Goal: Task Accomplishment & Management: Manage account settings

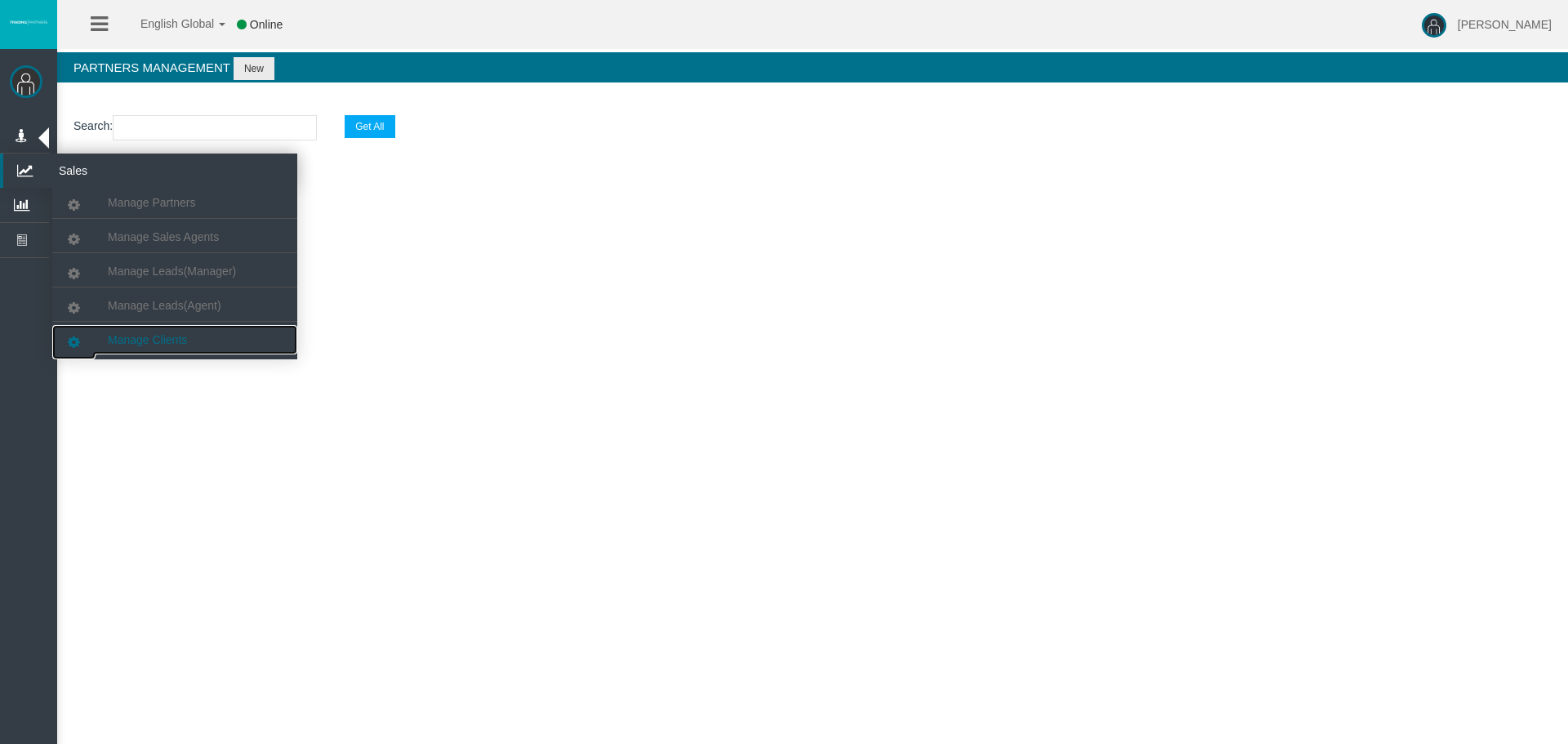
click at [137, 334] on span "Manage Clients" at bounding box center [146, 339] width 79 height 13
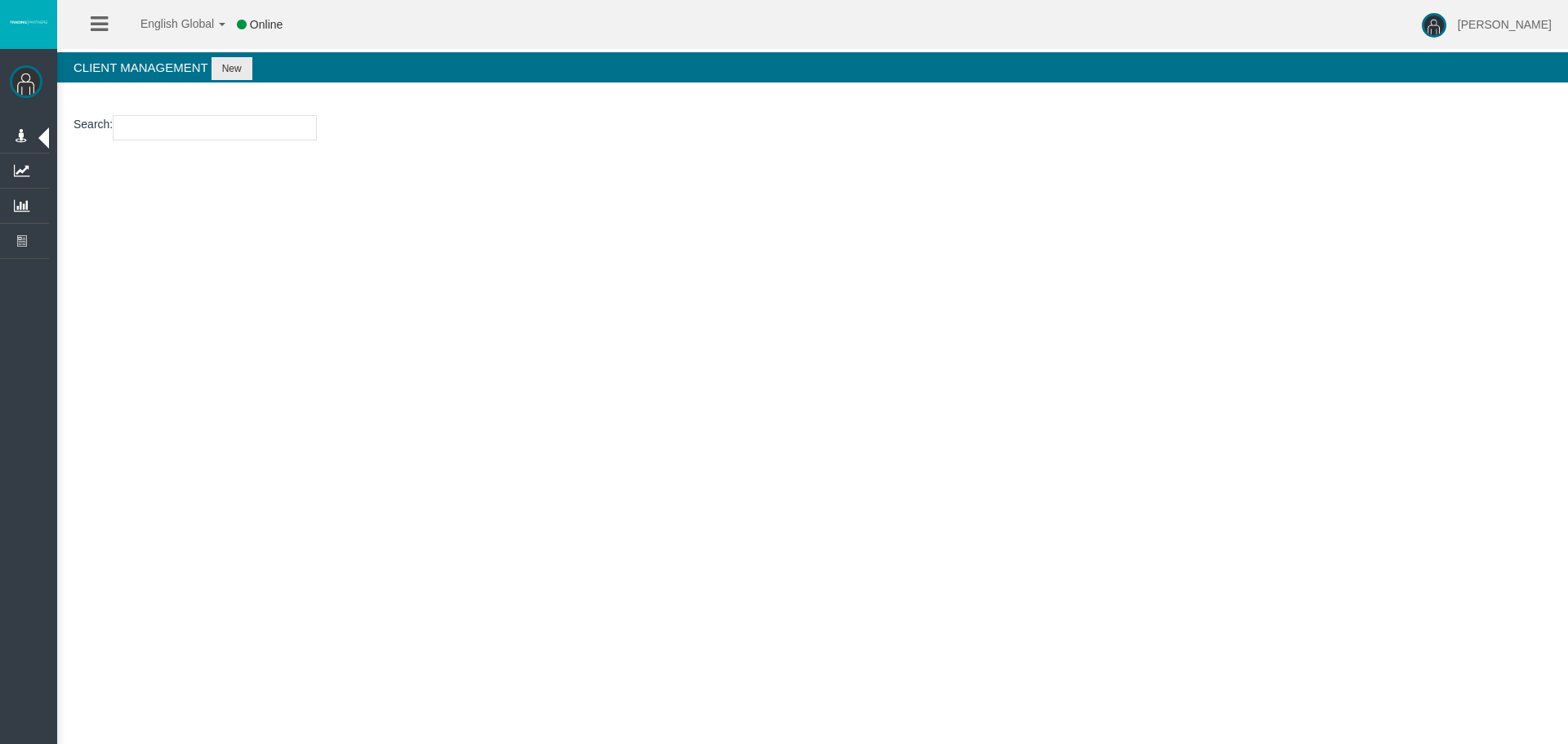
click at [168, 131] on input "number" at bounding box center [215, 127] width 204 height 25
paste input "26111587"
type input "26111587"
click at [237, 133] on input "26111587" at bounding box center [215, 127] width 204 height 25
click at [211, 60] on button "New" at bounding box center [232, 69] width 41 height 23
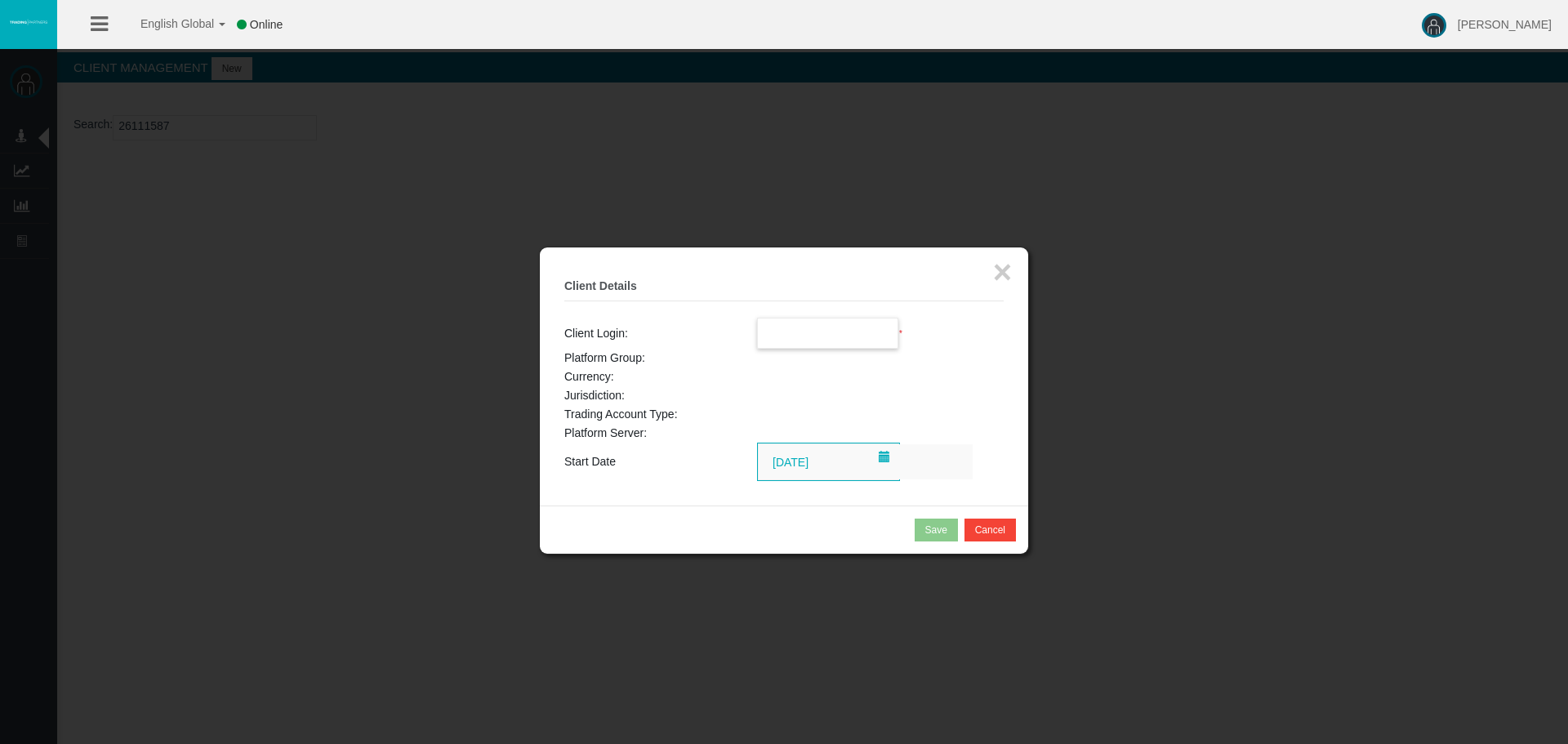
click at [841, 332] on input "text" at bounding box center [828, 334] width 141 height 30
paste input "26111587"
click at [849, 357] on li "26111587" at bounding box center [828, 362] width 141 height 26
type input "26111587"
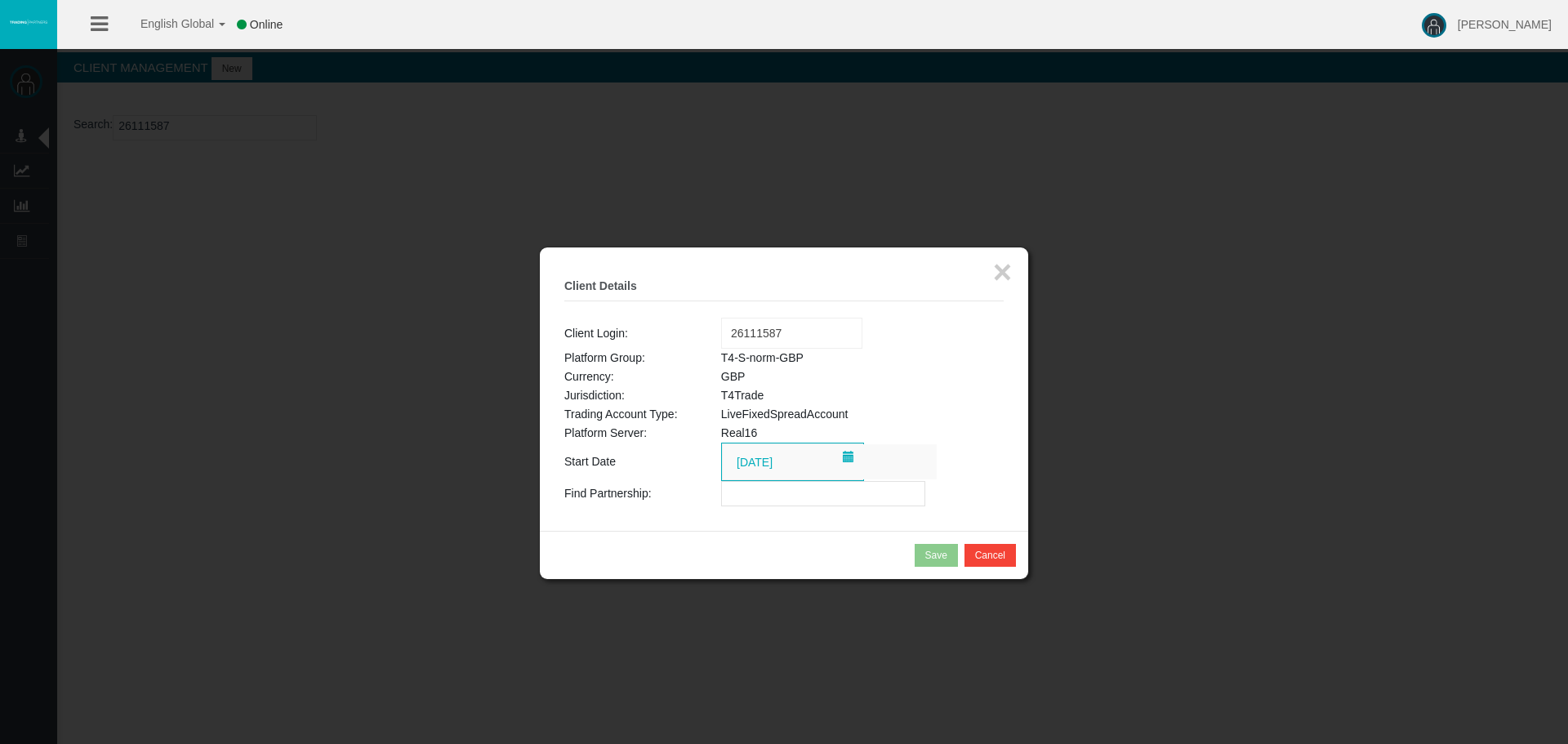
click at [793, 499] on input "text" at bounding box center [823, 493] width 204 height 25
click at [765, 495] on input "text" at bounding box center [823, 493] width 204 height 25
paste input "IBa9rkj"
click at [825, 490] on input "IBa9rkj" at bounding box center [823, 493] width 204 height 25
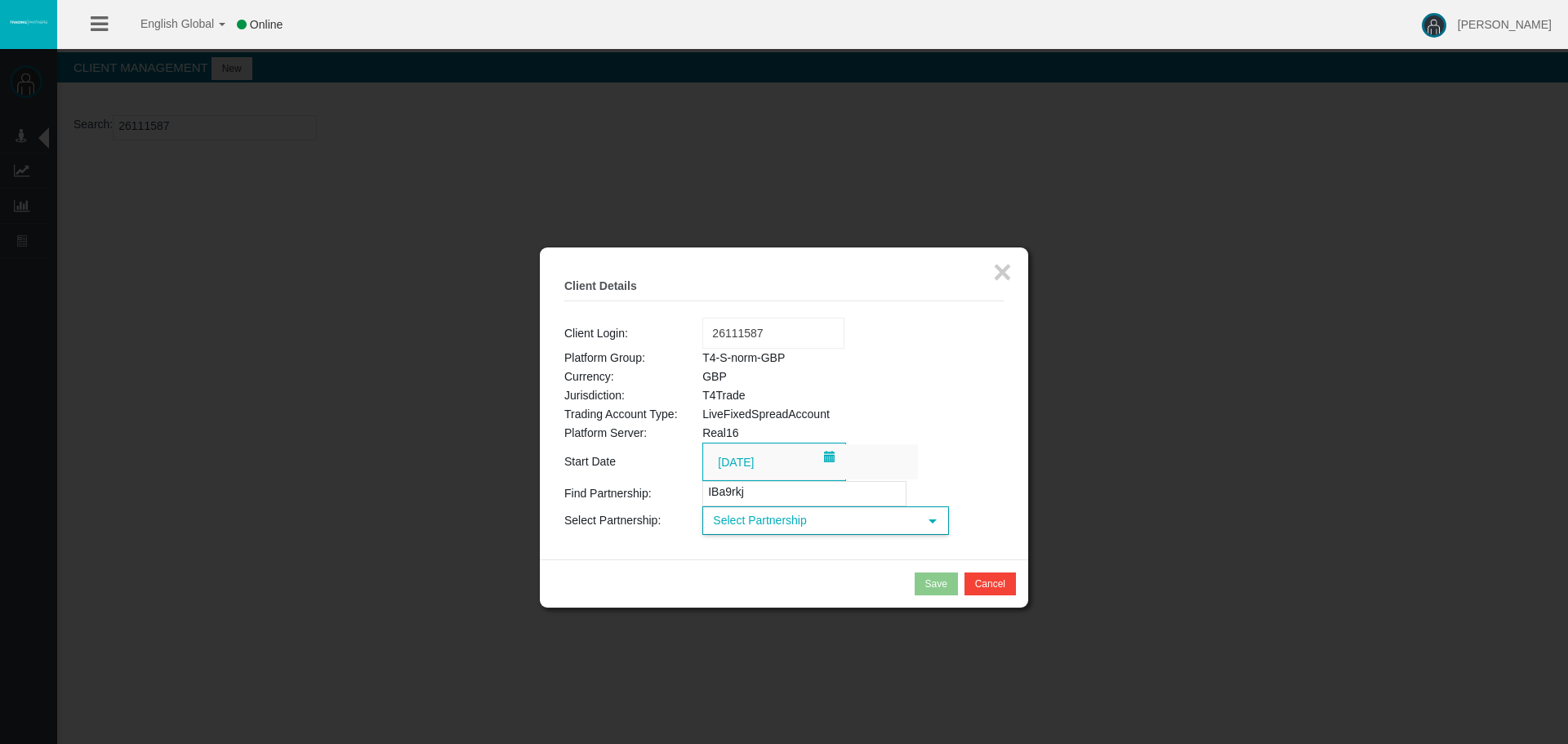
type input "IBa9rkj"
click at [799, 529] on span "Select Partnership" at bounding box center [811, 520] width 214 height 25
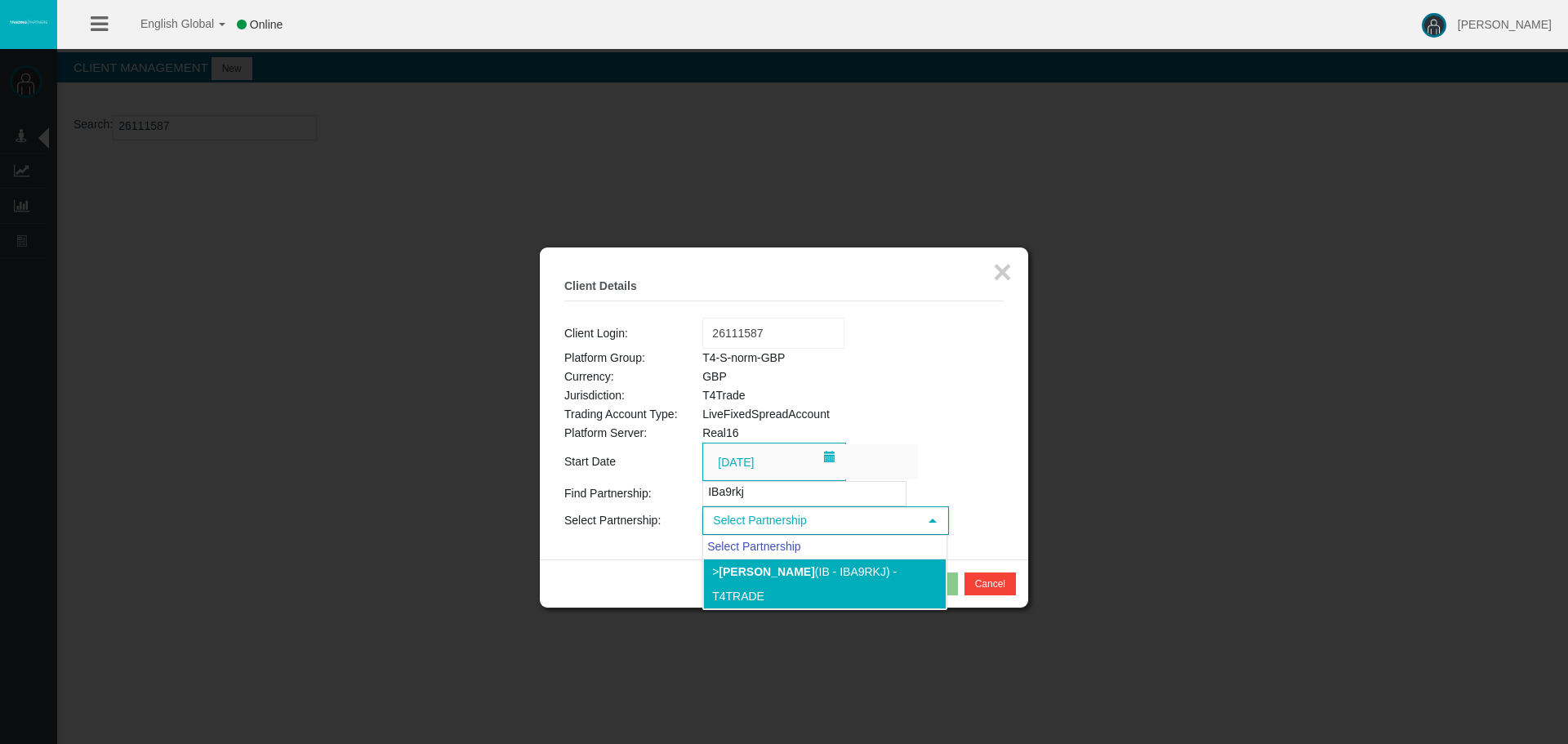
click at [785, 579] on li "> [PERSON_NAME] (IB - IBa9rkj) - T4Trade" at bounding box center [825, 584] width 244 height 51
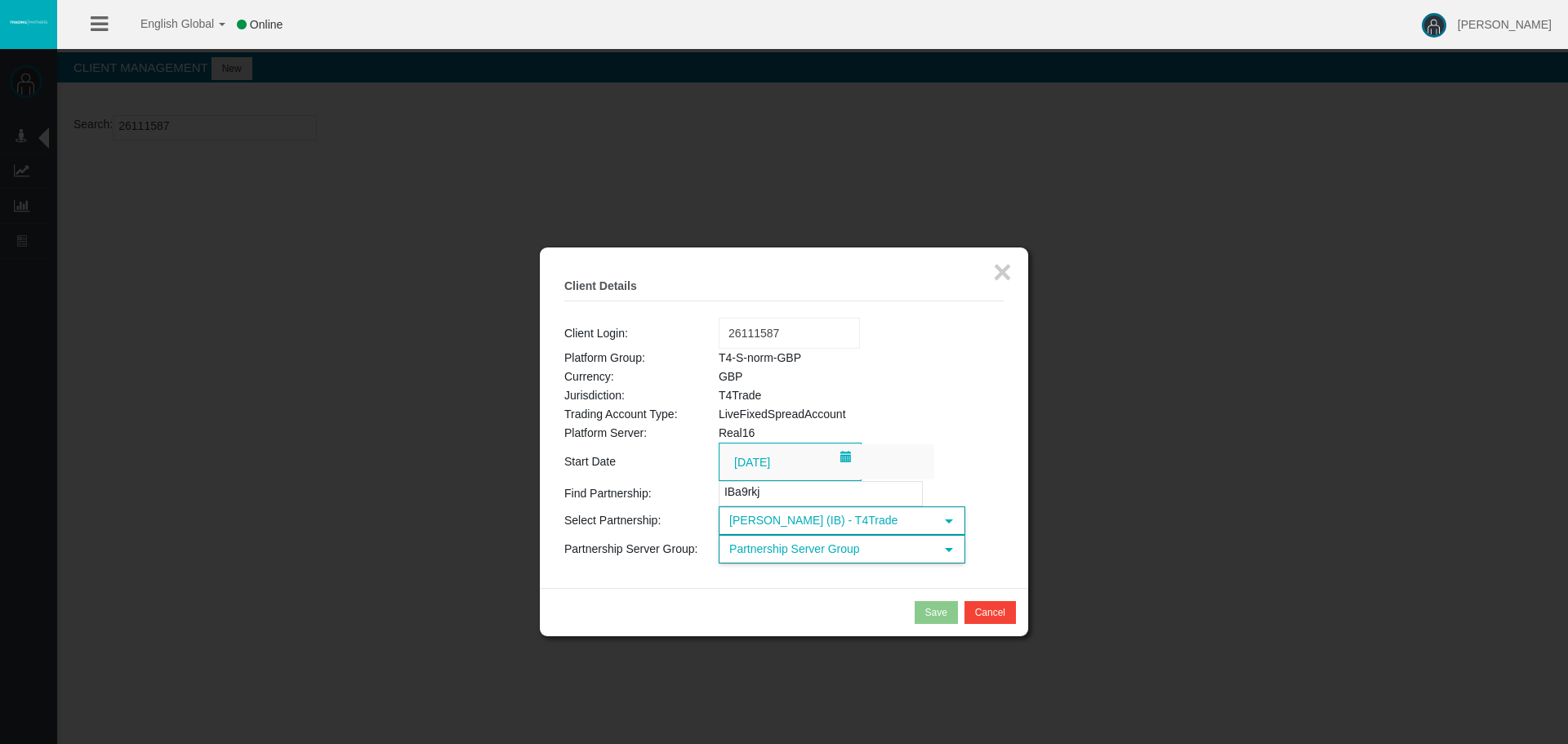
click at [797, 543] on span "Partnership Server Group" at bounding box center [827, 549] width 214 height 25
click at [843, 625] on li "T4-S-norm-GBP (GBP)" at bounding box center [841, 625] width 244 height 26
click at [917, 450] on input "[DATE]" at bounding box center [827, 461] width 214 height 35
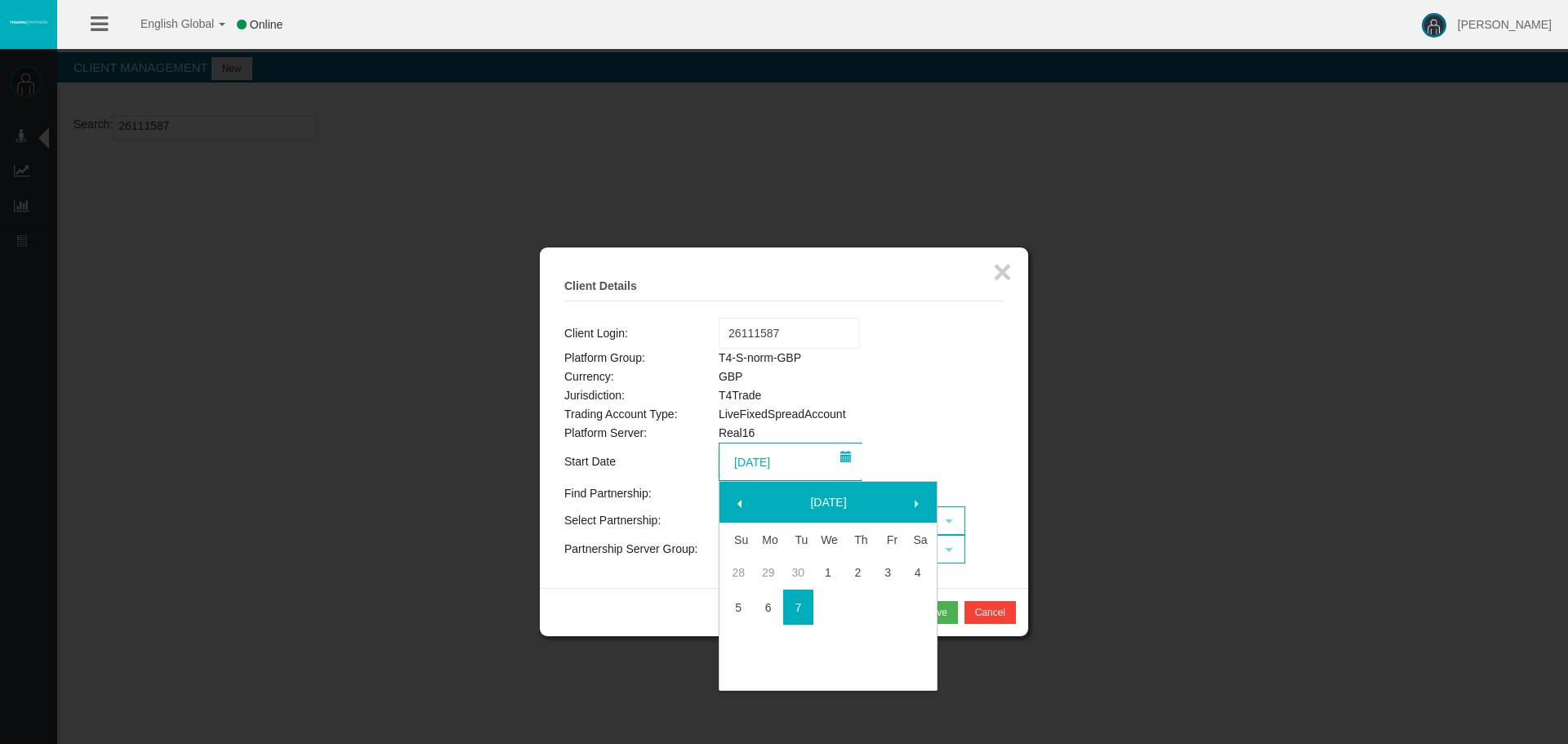
click at [955, 450] on td "[DATE]" at bounding box center [861, 461] width 285 height 38
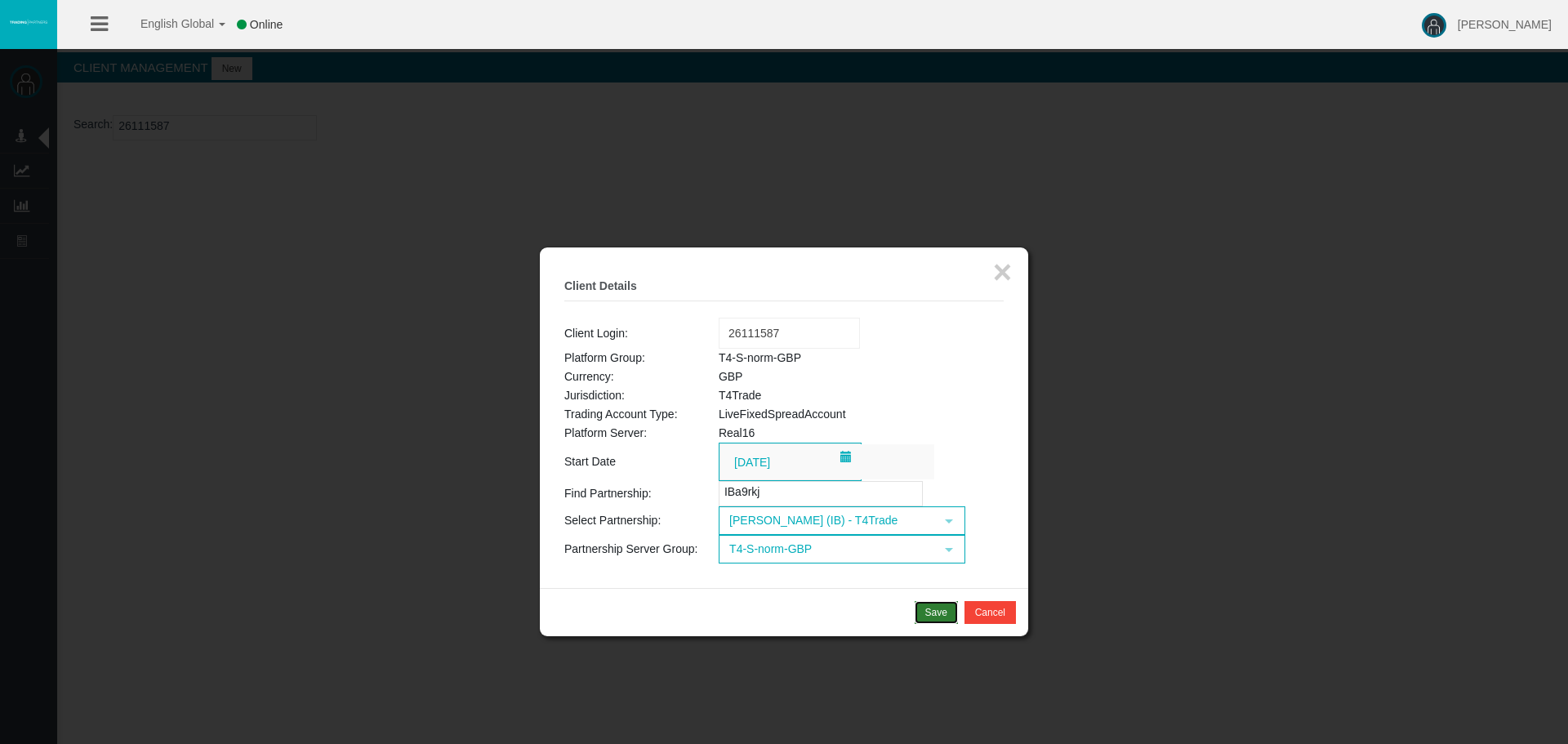
click at [932, 617] on div "Save" at bounding box center [936, 612] width 22 height 15
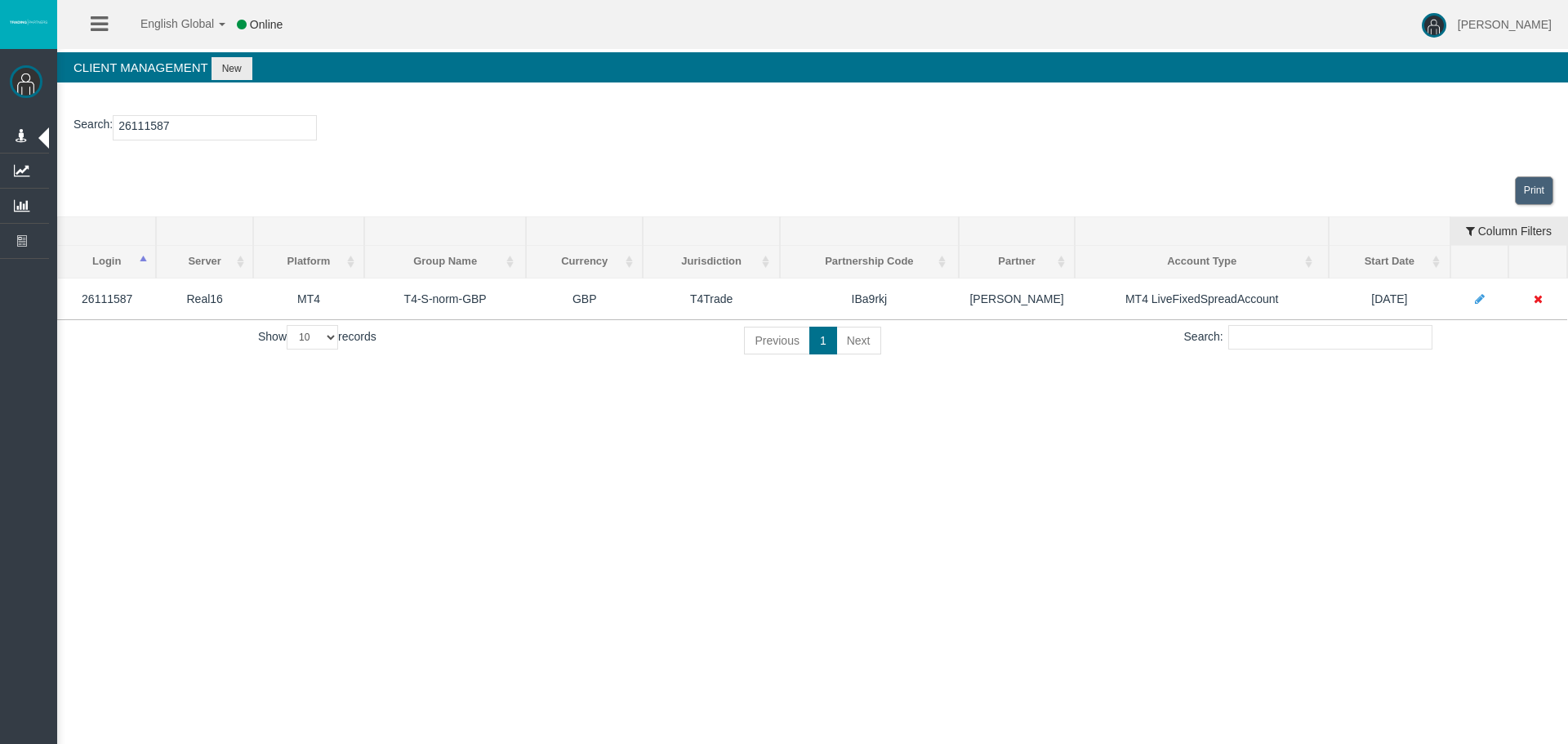
click at [223, 127] on input "26111587" at bounding box center [215, 127] width 204 height 25
drag, startPoint x: 221, startPoint y: 127, endPoint x: 61, endPoint y: 128, distance: 160.0
click at [61, 128] on section "Search : 26111587" at bounding box center [813, 132] width 1511 height 66
paste input "1157211"
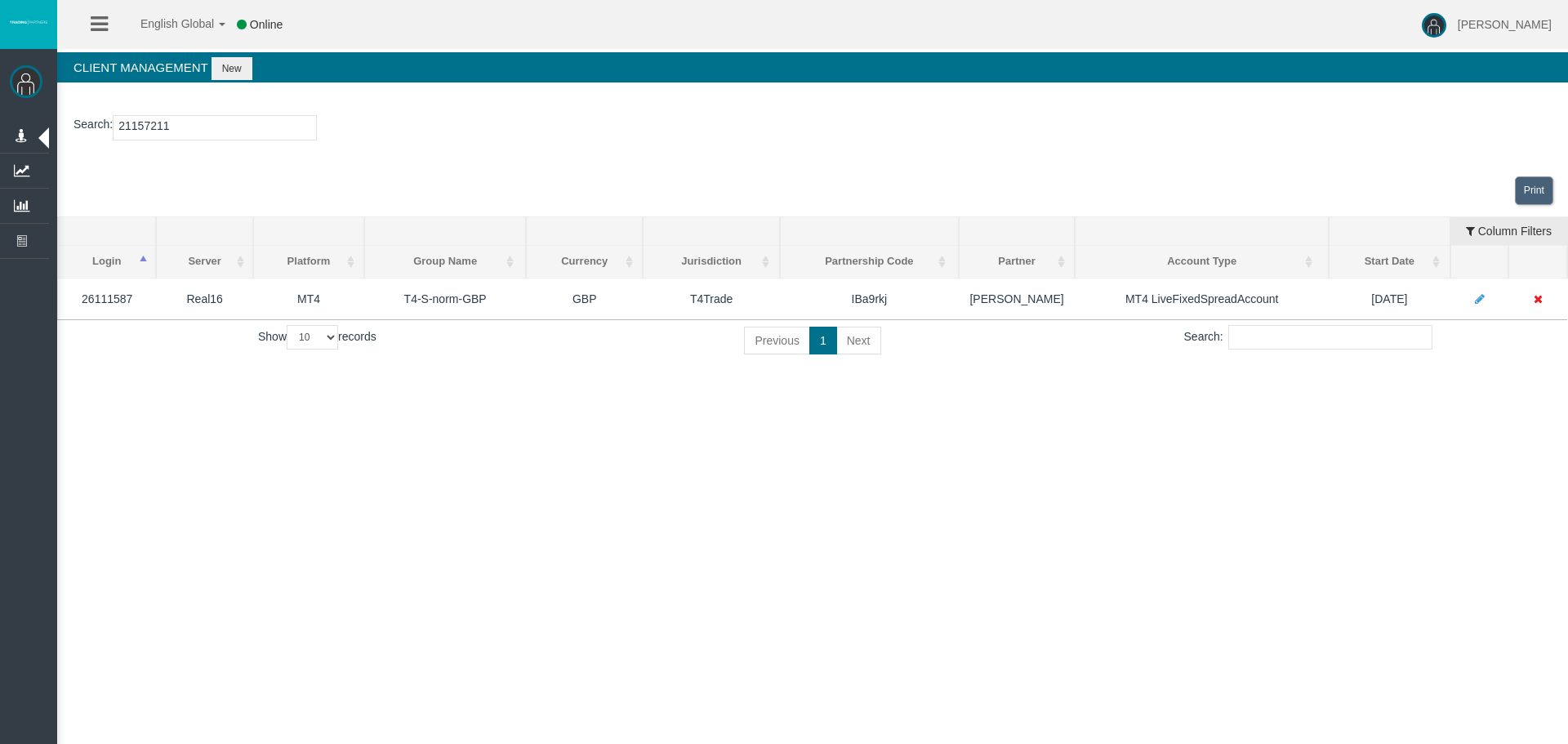
type input "21157211"
click at [221, 71] on button "New" at bounding box center [232, 69] width 41 height 23
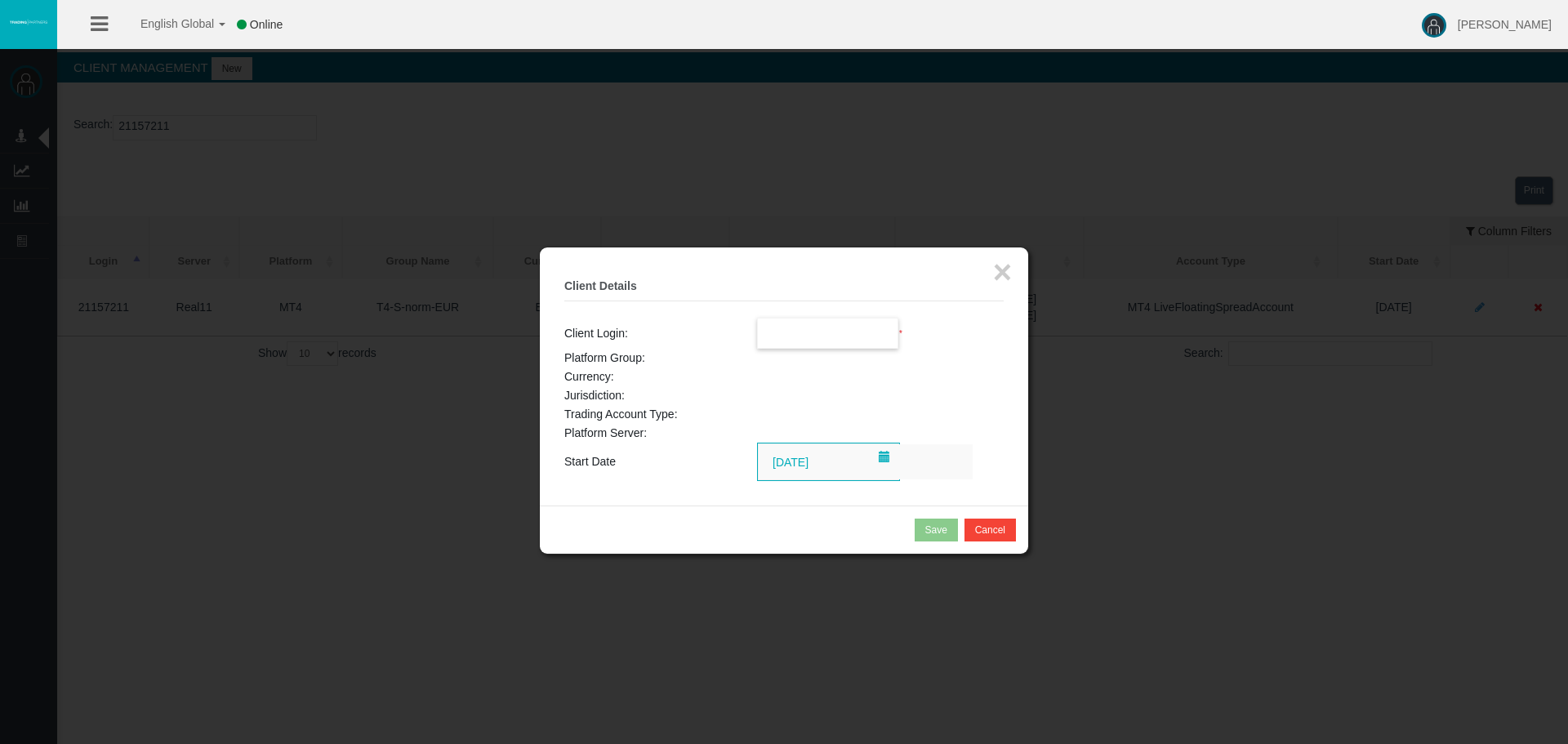
click at [820, 318] on span at bounding box center [828, 333] width 142 height 31
click at [828, 333] on input "text" at bounding box center [828, 334] width 141 height 30
paste input "21157211"
click at [814, 372] on li "21157211" at bounding box center [828, 362] width 141 height 26
type input "21157211"
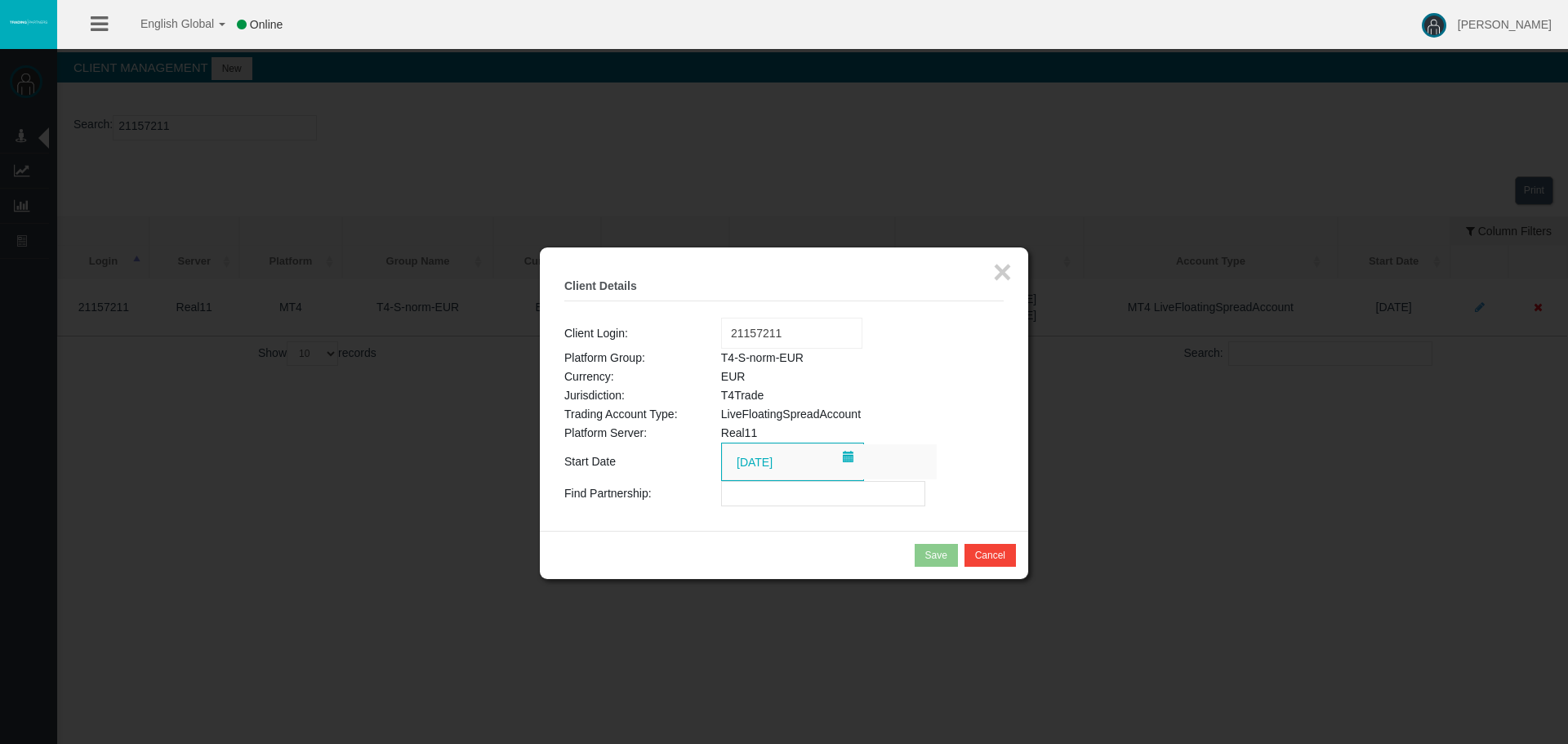
click at [761, 493] on input "text" at bounding box center [823, 493] width 204 height 25
click at [752, 486] on input "text" at bounding box center [823, 493] width 204 height 25
paste input "IBh0k8w"
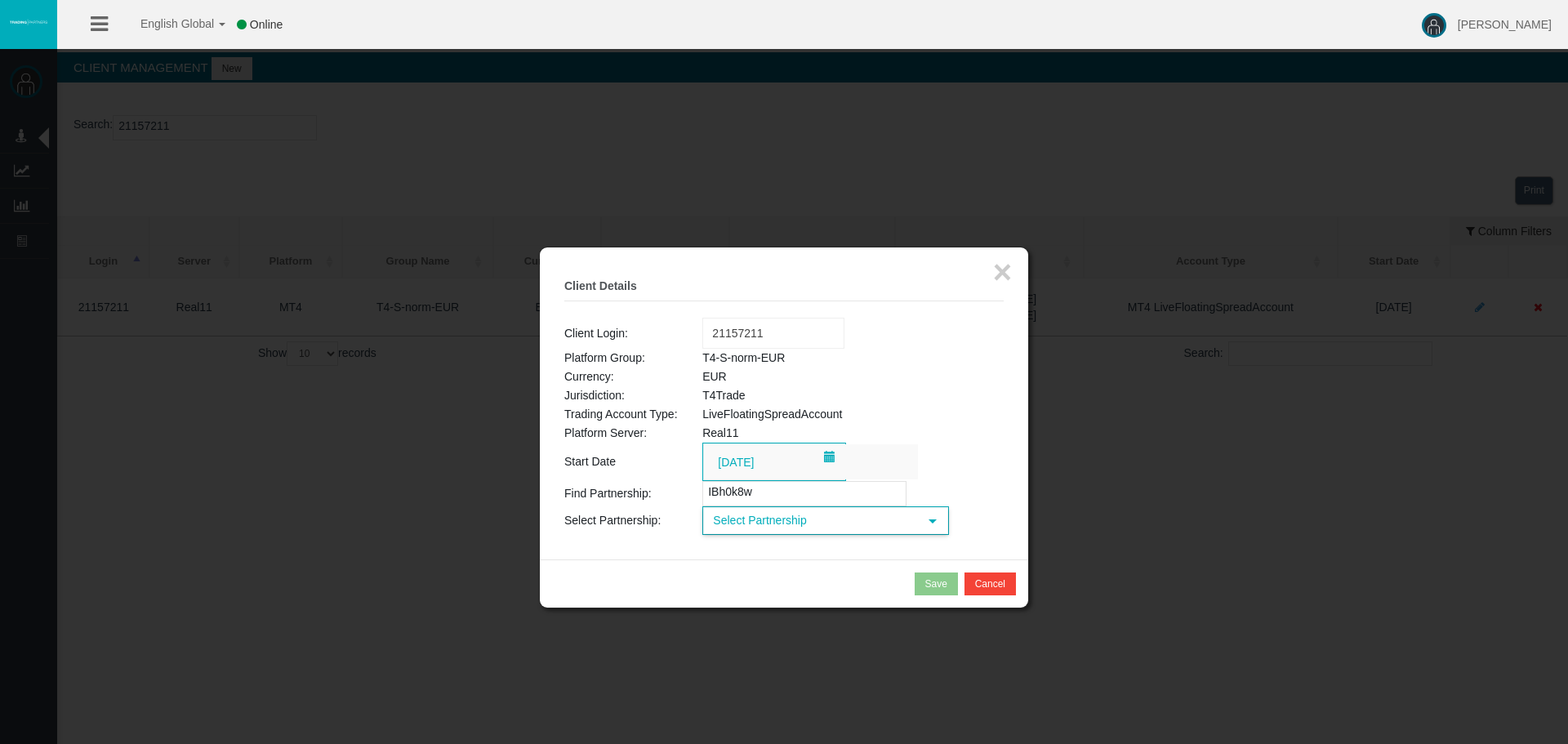
type input "IBh0k8w"
click at [787, 532] on span "Select Partnership" at bounding box center [811, 520] width 214 height 25
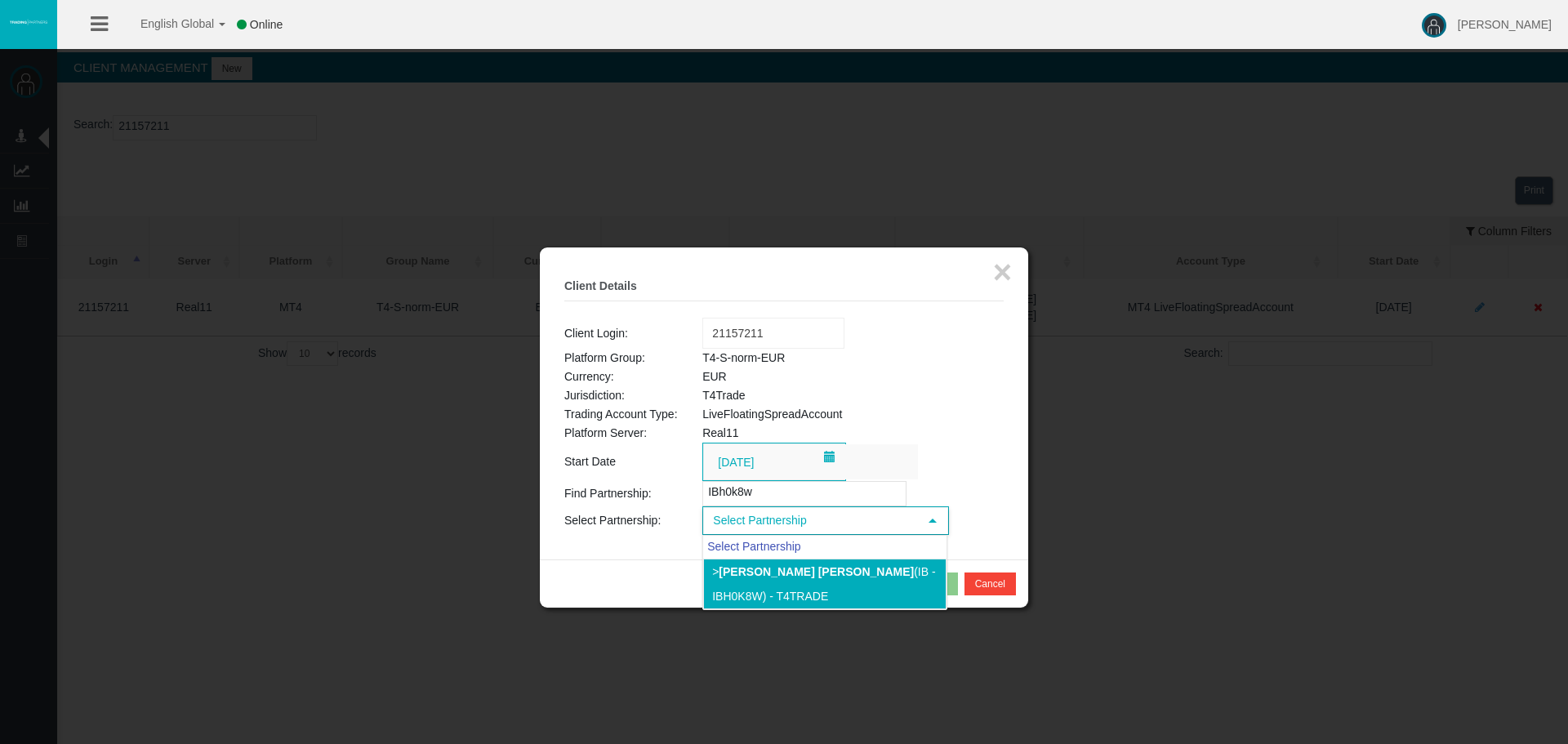
click at [790, 578] on li "> [PERSON_NAME] [PERSON_NAME] (IB - IBh0k8w) - T4Trade" at bounding box center [825, 584] width 244 height 51
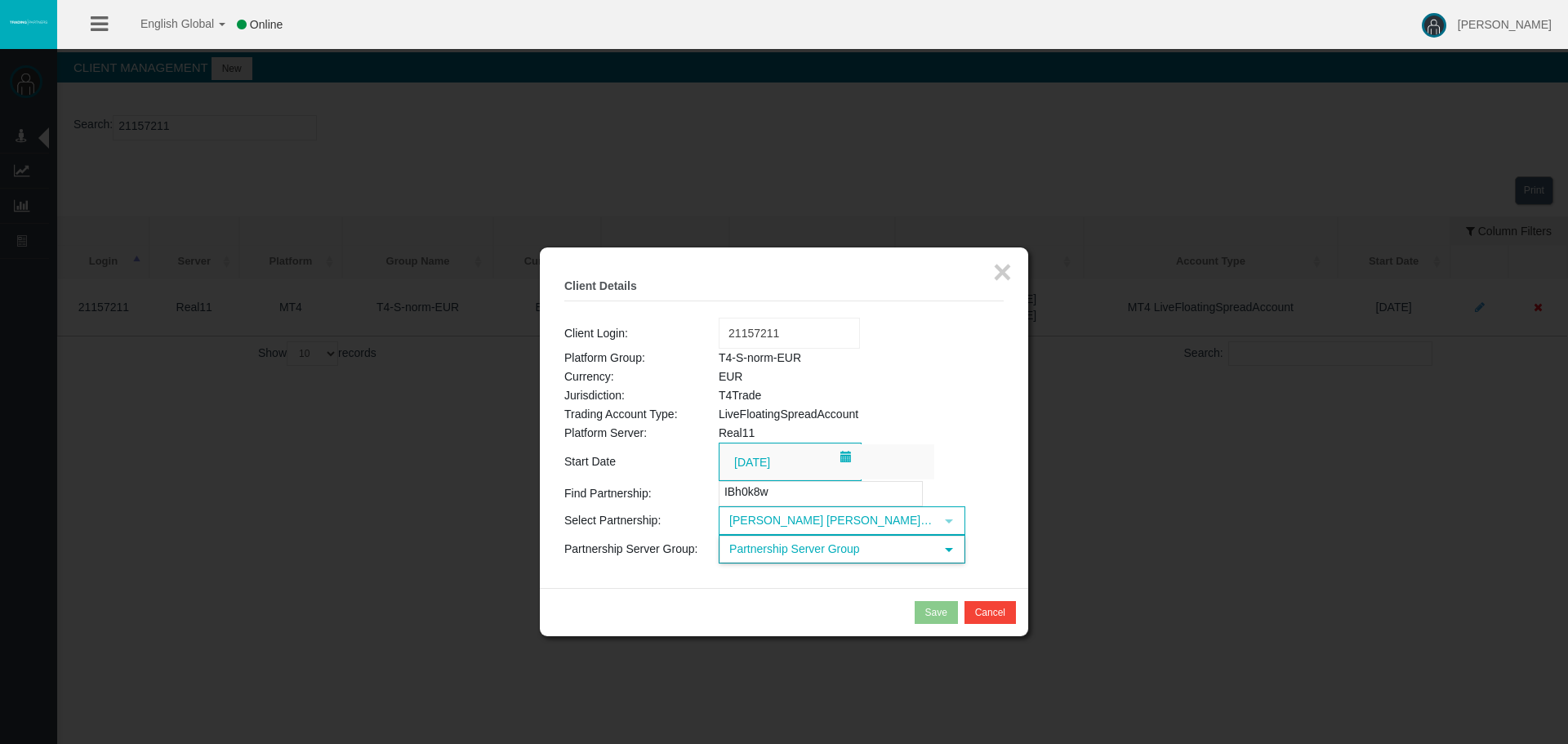
click at [796, 547] on span "Partnership Server Group" at bounding box center [827, 549] width 214 height 25
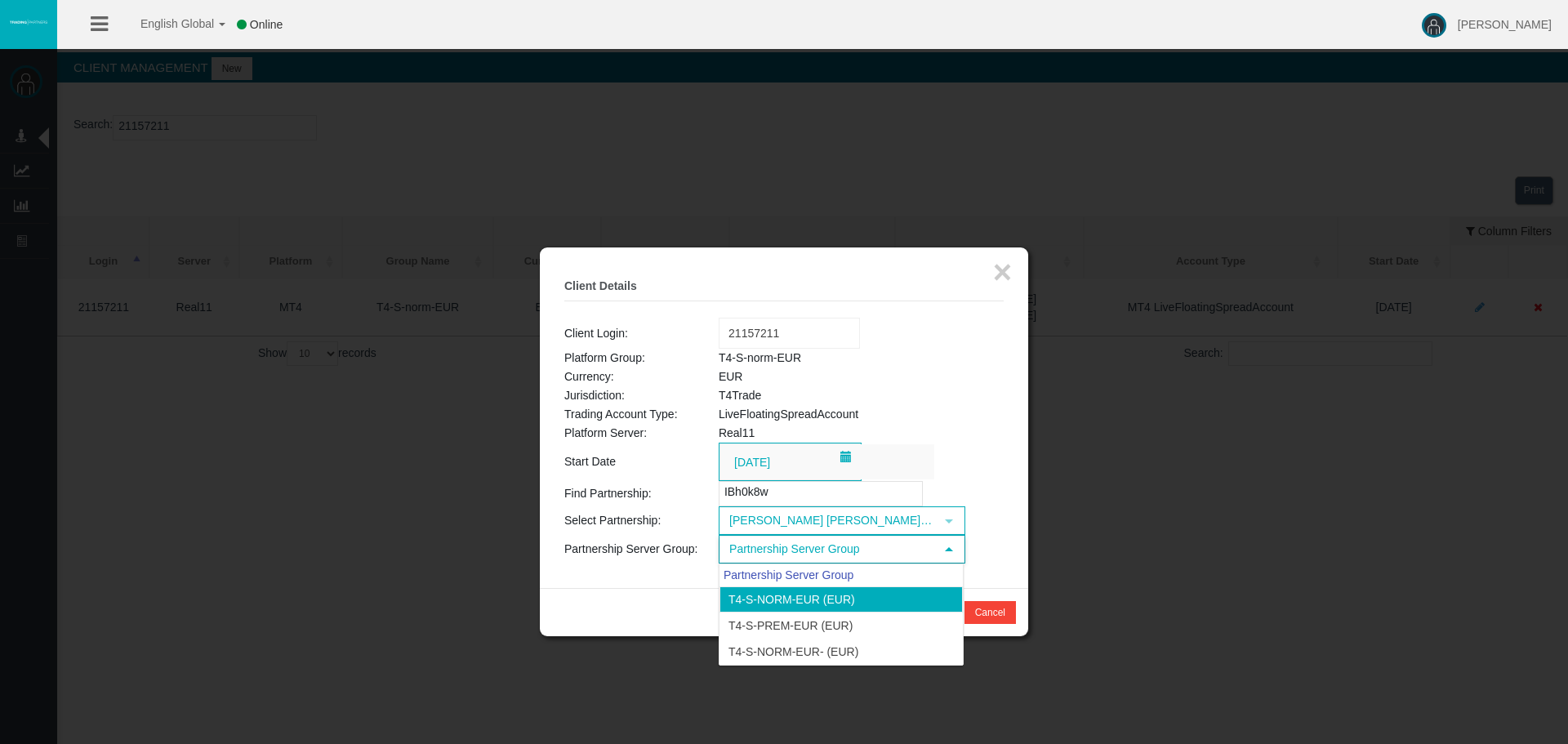
click at [840, 599] on li "T4-S-norm-EUR (EUR)" at bounding box center [841, 599] width 244 height 26
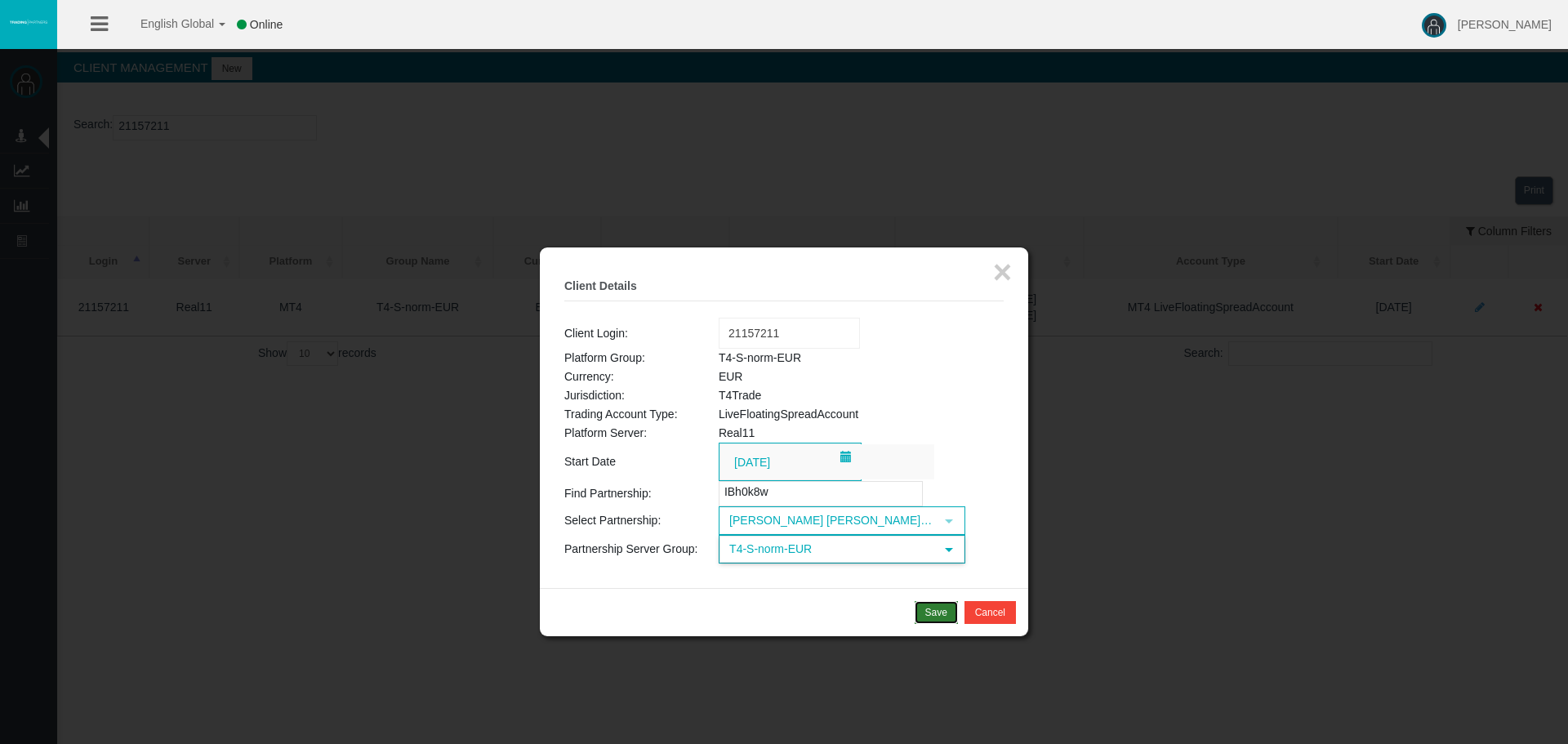
click at [930, 608] on div "Save" at bounding box center [936, 612] width 22 height 15
